Goal: Task Accomplishment & Management: Manage account settings

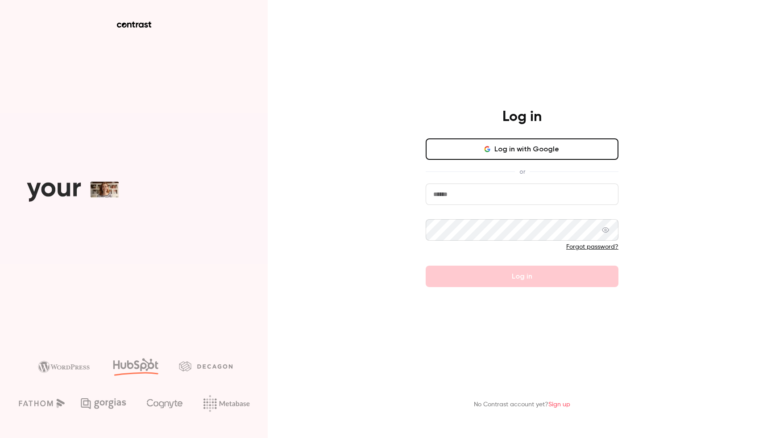
click at [512, 198] on input "email" at bounding box center [522, 193] width 193 height 21
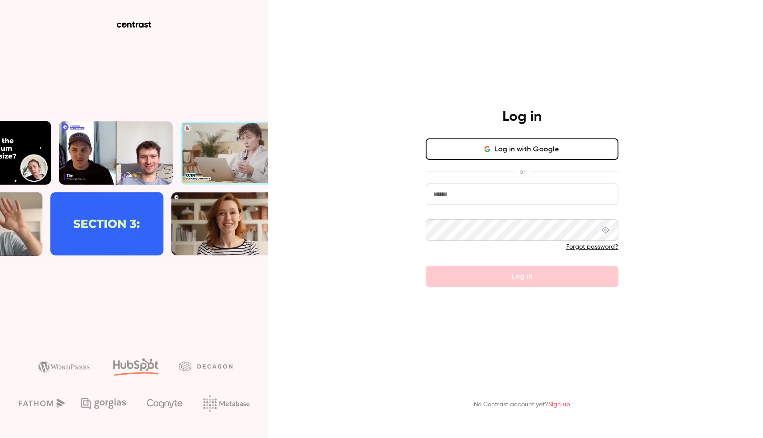
type input "**********"
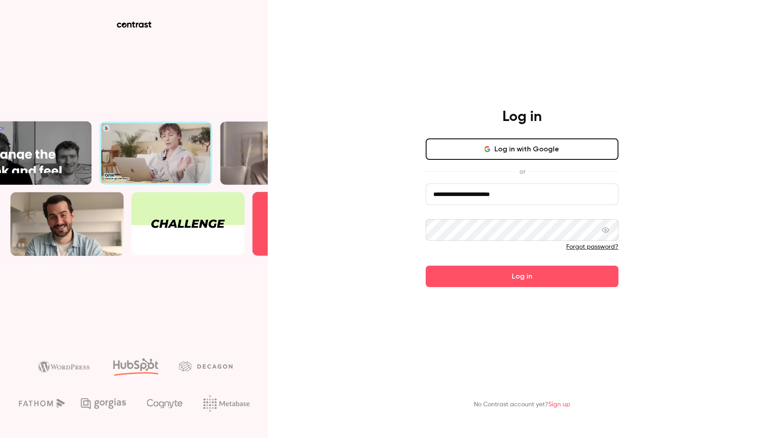
click at [426, 265] on button "Log in" at bounding box center [522, 275] width 193 height 21
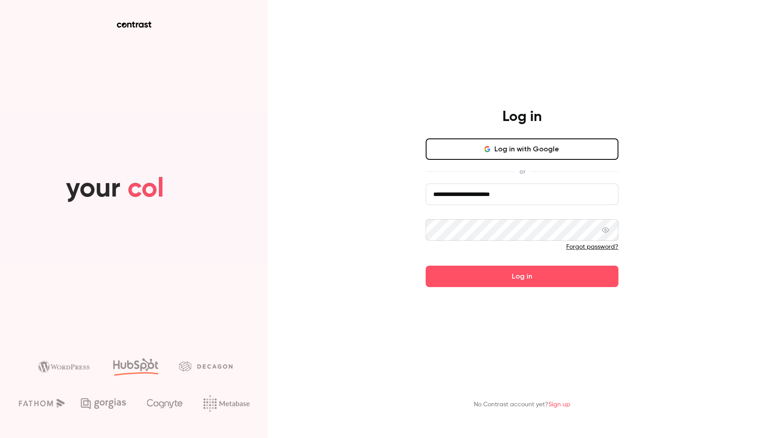
click at [426, 265] on button "Log in" at bounding box center [522, 275] width 193 height 21
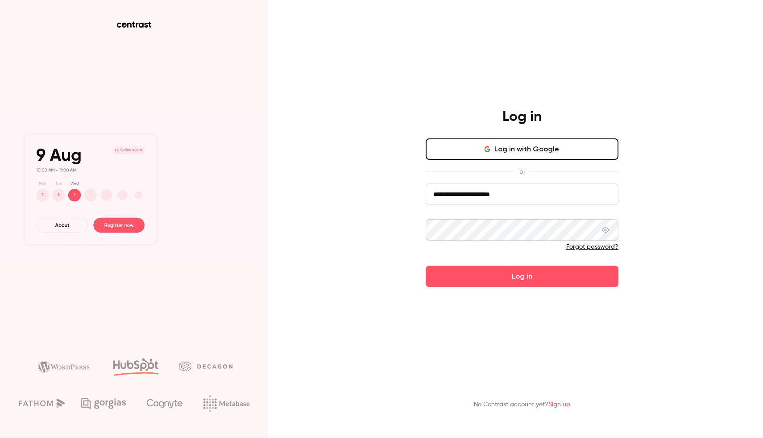
click at [426, 265] on button "Log in" at bounding box center [522, 275] width 193 height 21
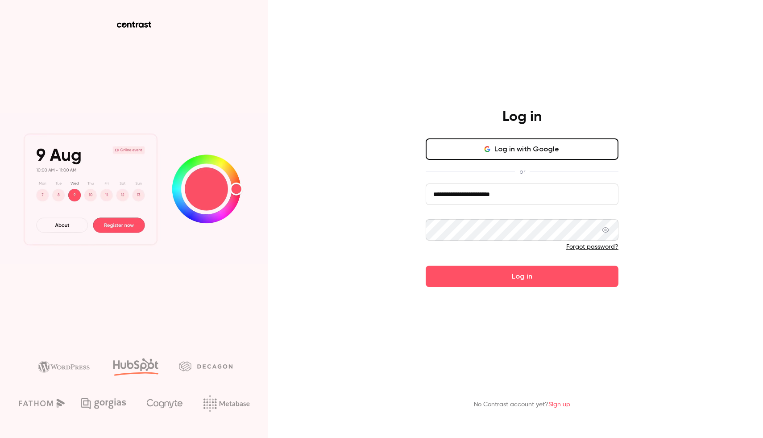
click at [426, 265] on button "Log in" at bounding box center [522, 275] width 193 height 21
